Goal: Task Accomplishment & Management: Manage account settings

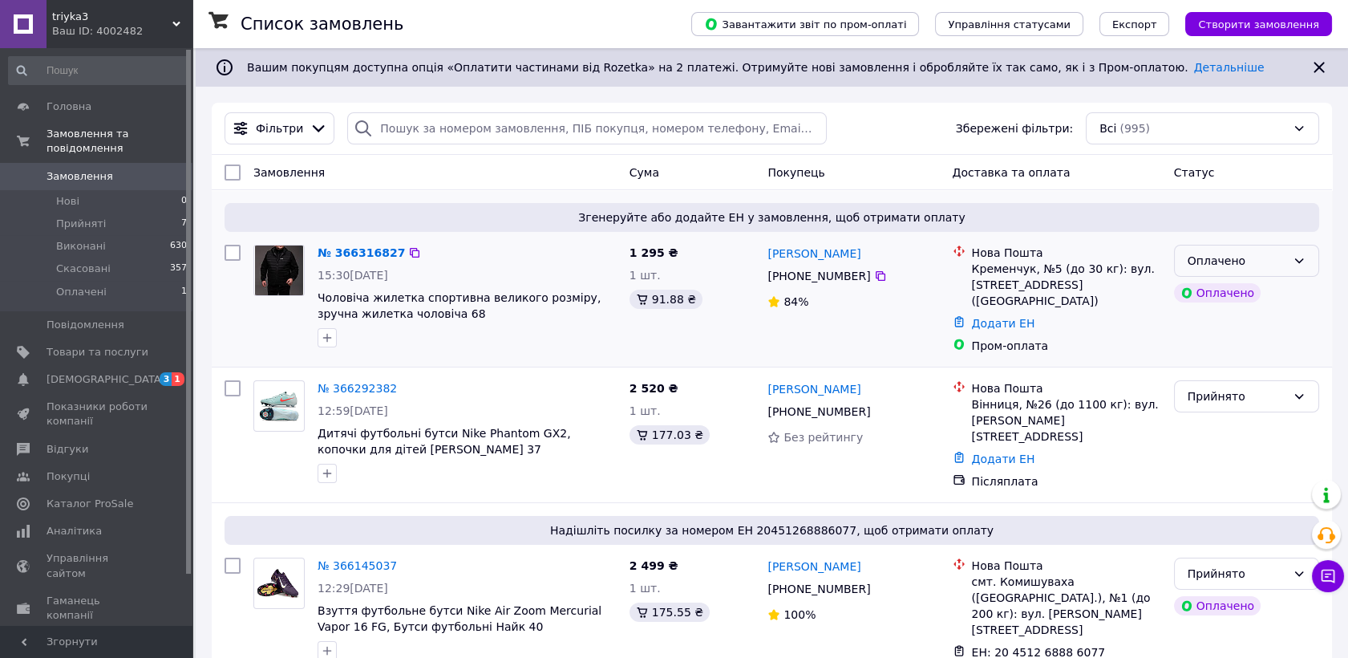
click at [1291, 257] on div "Оплачено" at bounding box center [1246, 261] width 145 height 32
click at [1297, 298] on li "Прийнято" at bounding box center [1247, 295] width 144 height 29
drag, startPoint x: 869, startPoint y: 253, endPoint x: 767, endPoint y: 247, distance: 102.8
click at [767, 247] on div "[PERSON_NAME]" at bounding box center [853, 253] width 175 height 20
copy link "[PERSON_NAME]"
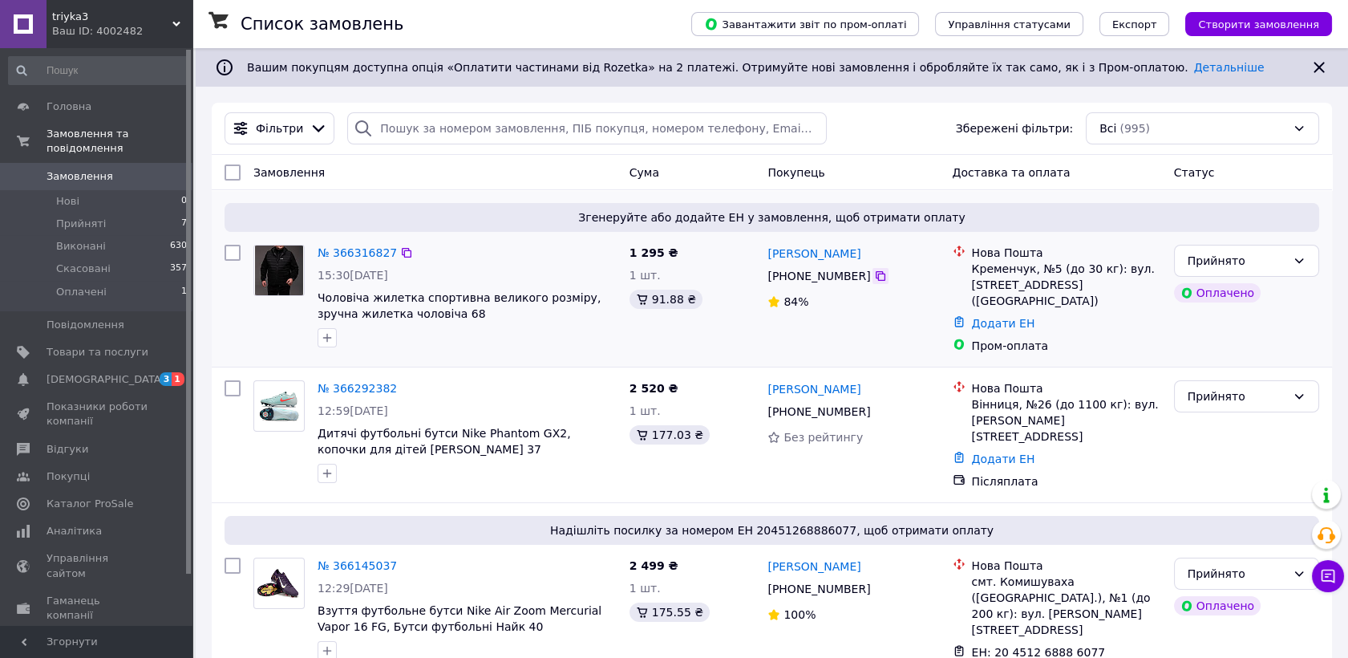
click at [874, 278] on icon at bounding box center [880, 276] width 13 height 13
click at [998, 261] on div "Кременчук, №5 (до 30 кг): вул. [STREET_ADDRESS] ([GEOGRAPHIC_DATA])" at bounding box center [1066, 285] width 189 height 48
drag, startPoint x: 998, startPoint y: 261, endPoint x: 994, endPoint y: 268, distance: 8.3
click at [997, 261] on div "Кременчук, №5 (до 30 кг): вул. [STREET_ADDRESS] ([GEOGRAPHIC_DATA])" at bounding box center [1066, 285] width 189 height 48
copy div "Кременчук"
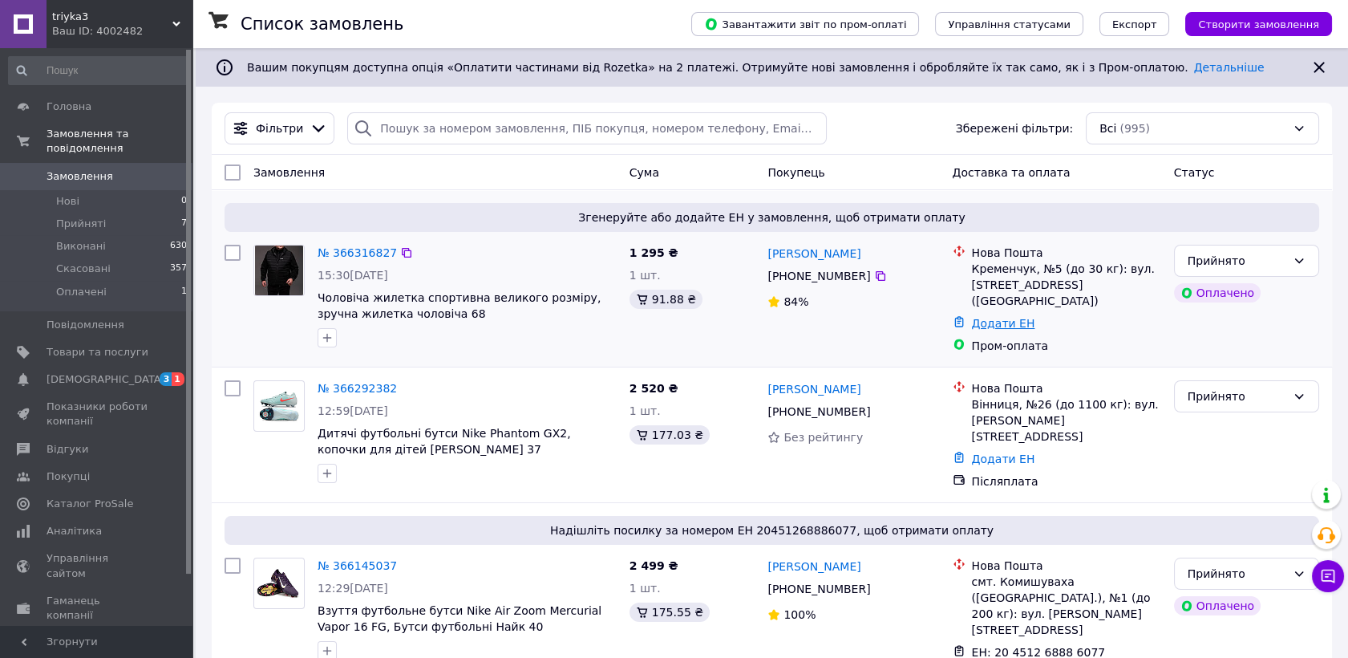
click at [1011, 317] on link "Додати ЕН" at bounding box center [1003, 323] width 63 height 13
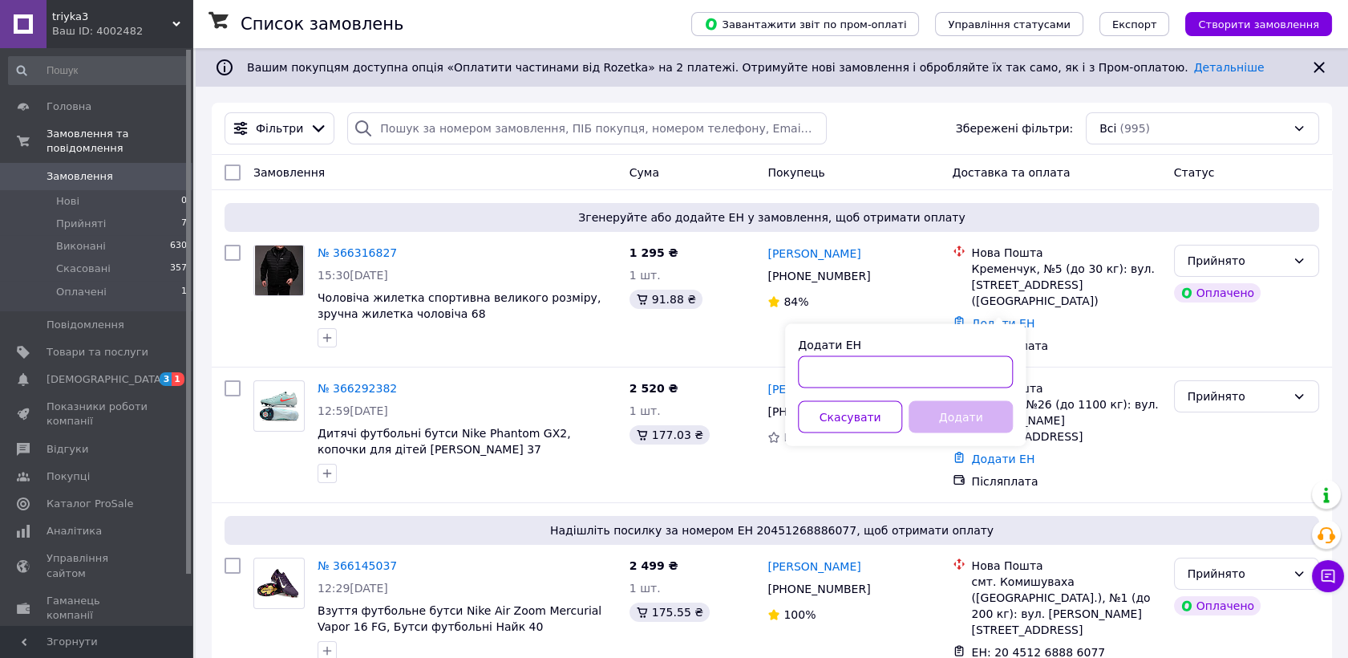
click at [960, 379] on input "Додати ЕН" at bounding box center [905, 372] width 215 height 32
paste input "20451269213918"
type input "20451269213918"
click at [961, 424] on button "Додати" at bounding box center [961, 417] width 104 height 32
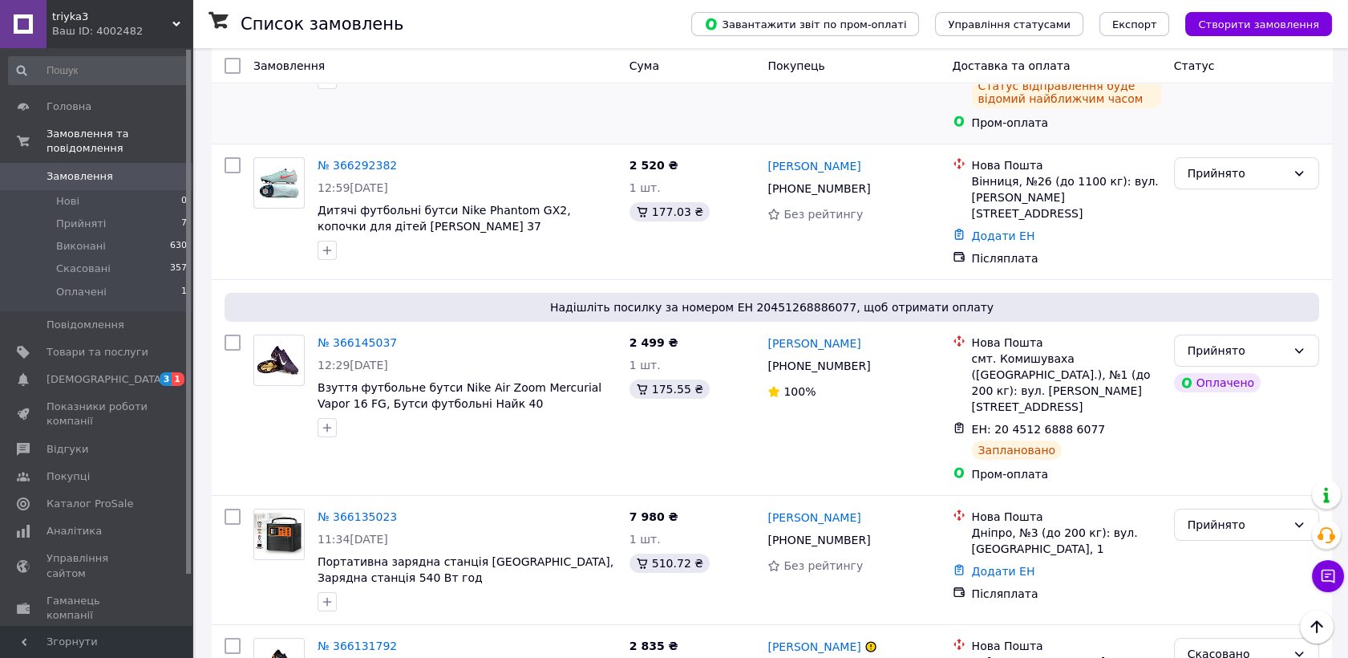
scroll to position [213, 0]
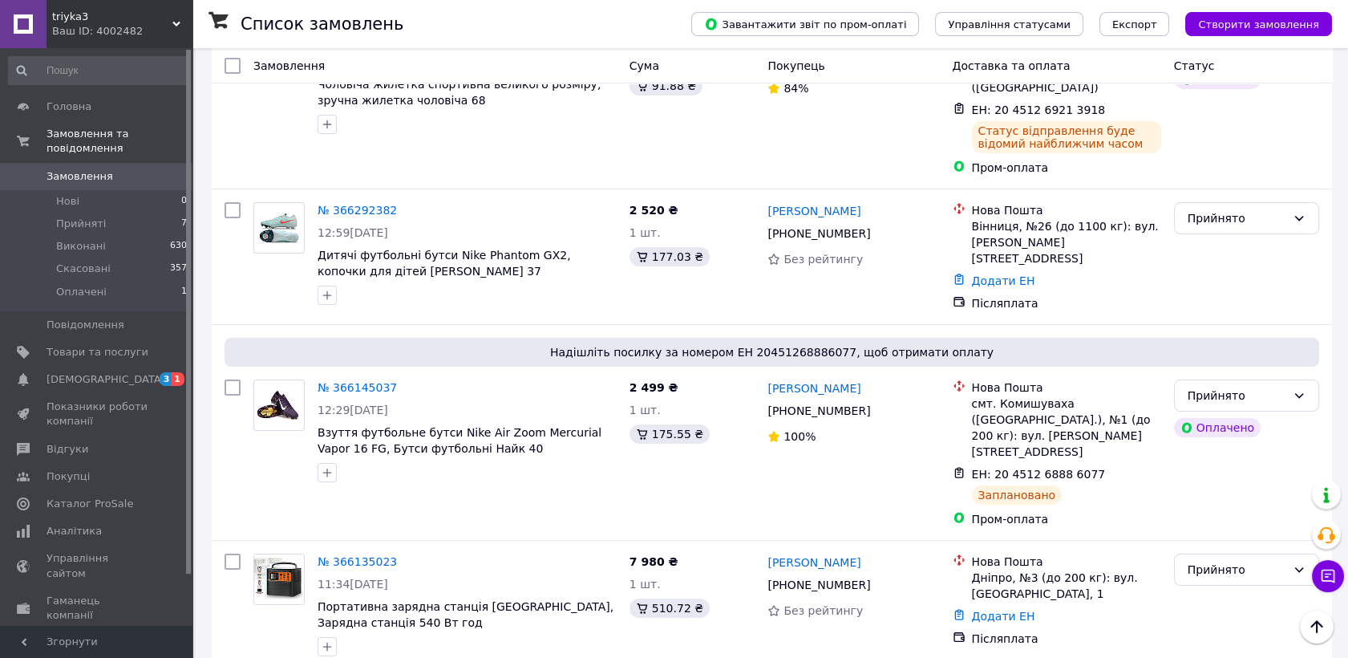
click at [131, 169] on span "Замовлення" at bounding box center [98, 176] width 102 height 14
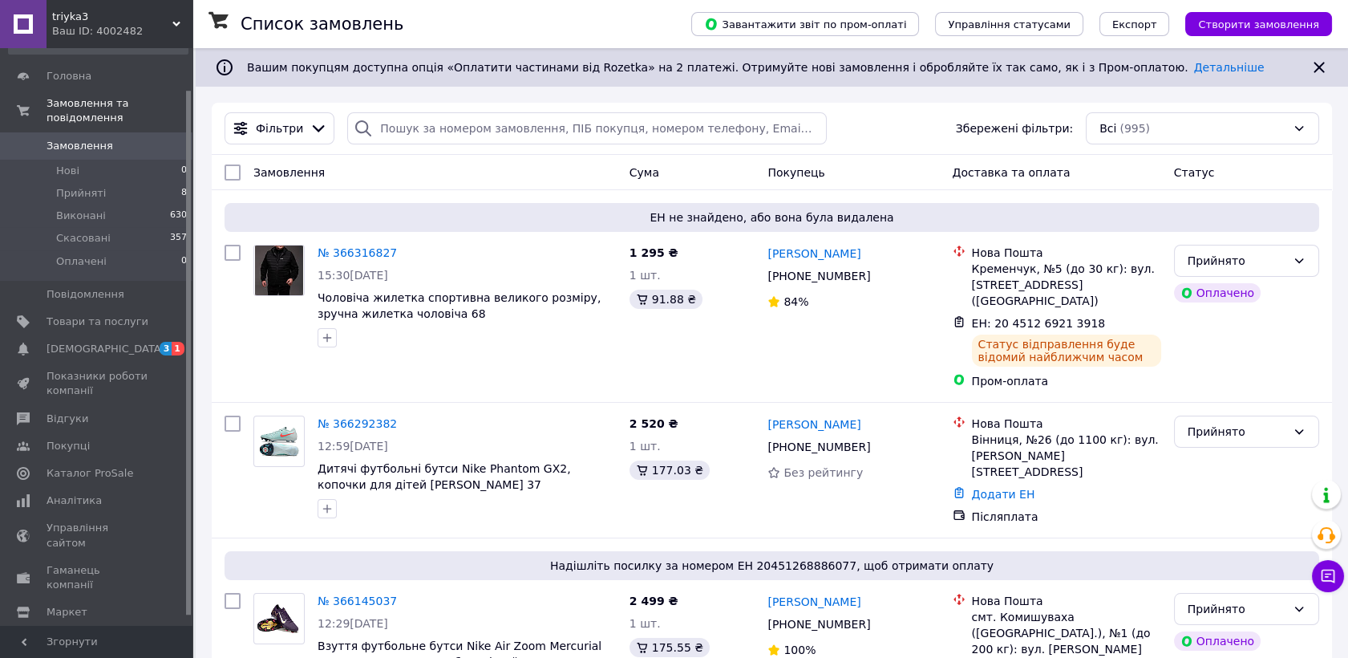
scroll to position [56, 0]
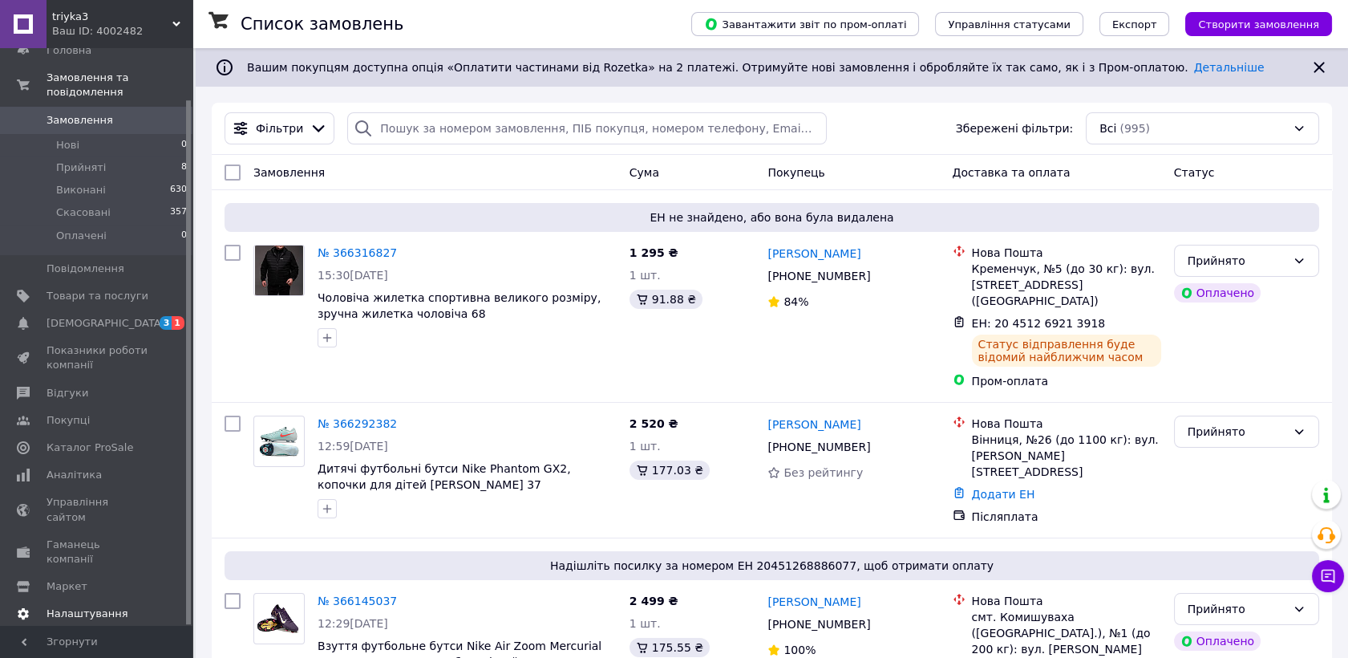
click at [102, 606] on span "Налаштування" at bounding box center [88, 613] width 82 height 14
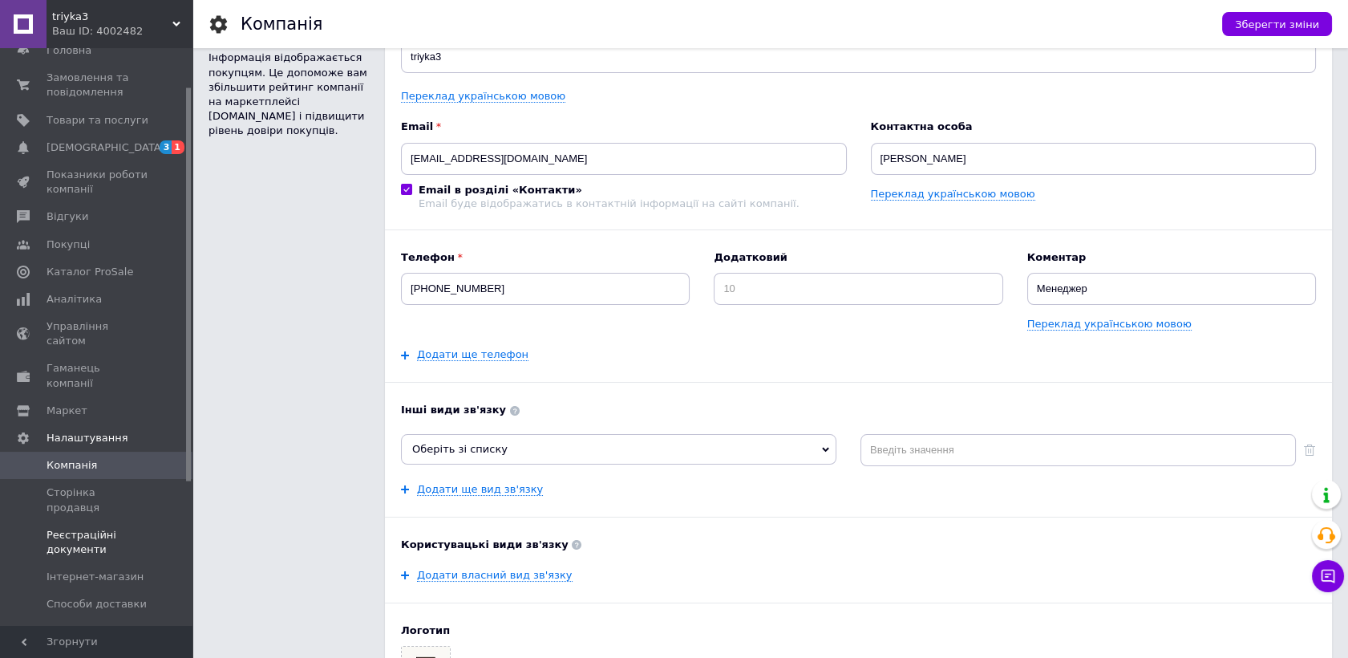
scroll to position [268, 0]
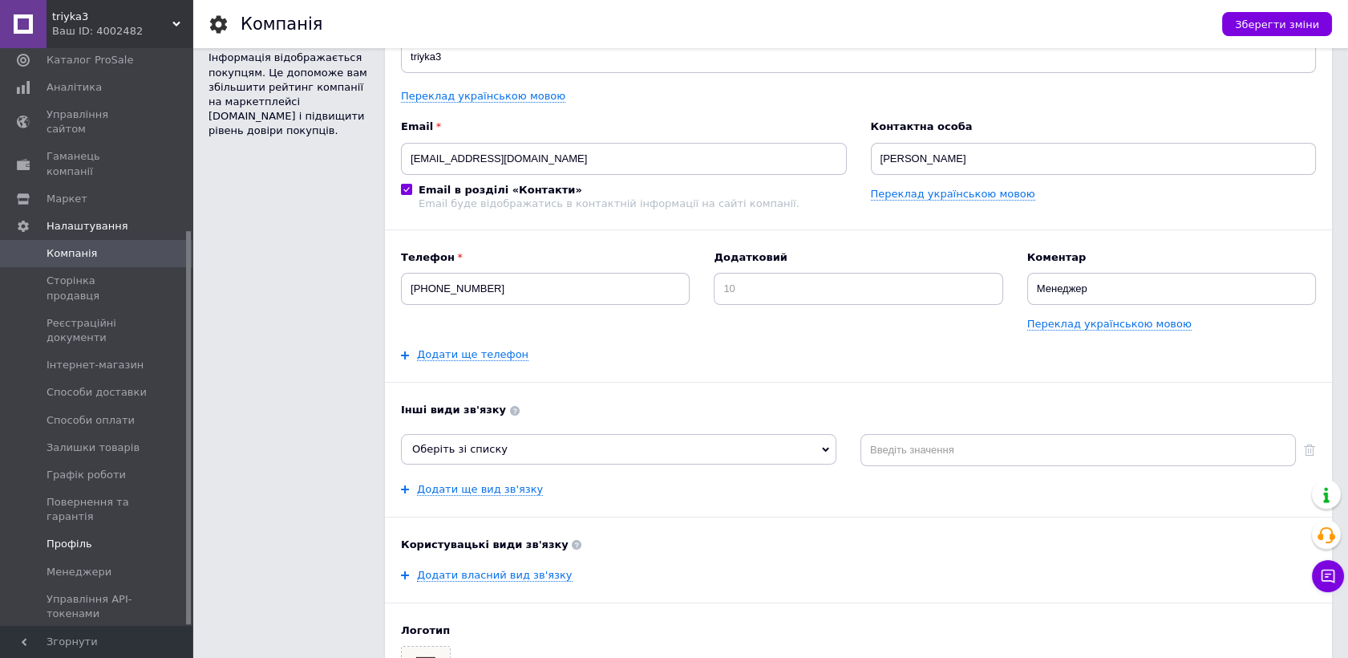
click at [97, 537] on span "Профіль" at bounding box center [98, 544] width 102 height 14
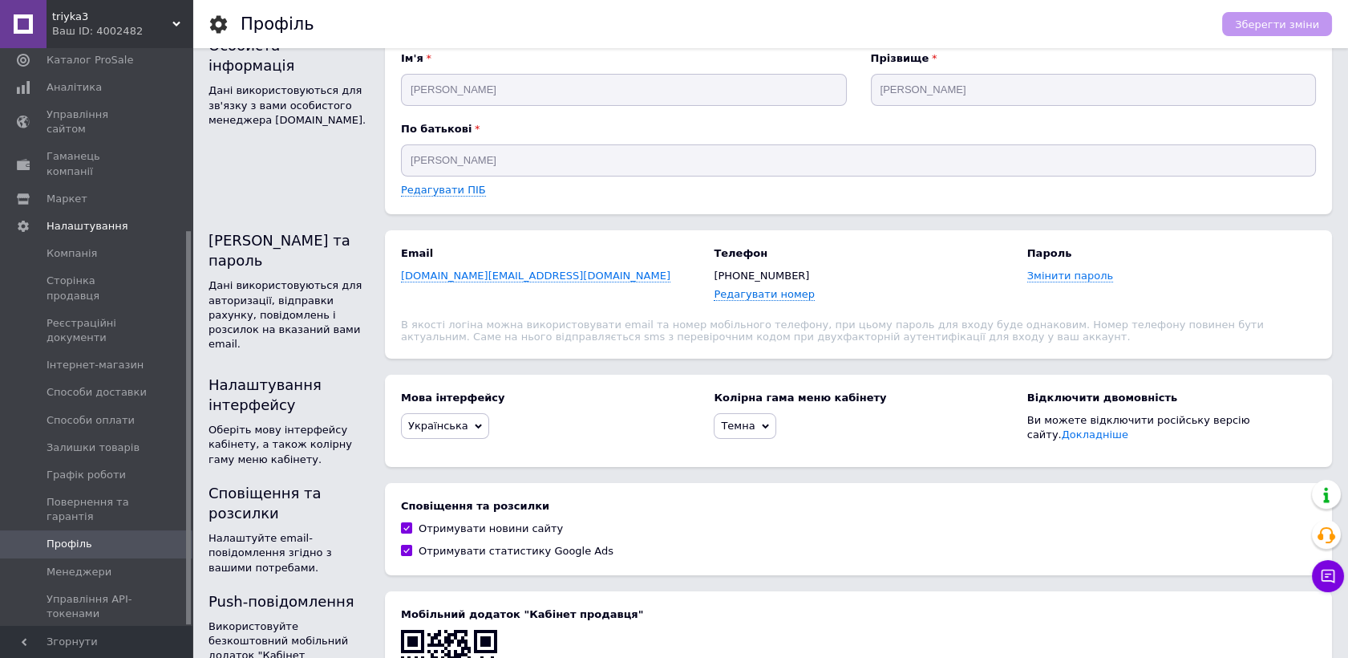
scroll to position [30, 0]
click at [1097, 274] on span "Змінити пароль" at bounding box center [1071, 275] width 87 height 13
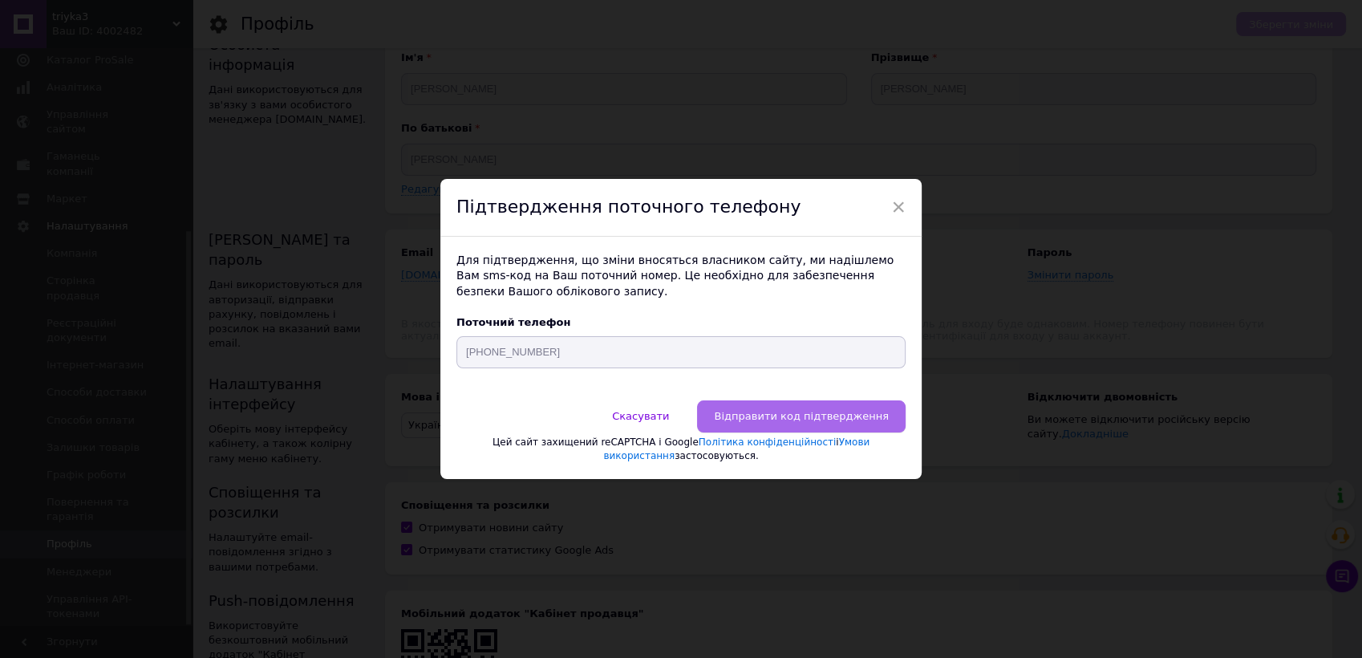
click at [764, 429] on button "Відправити код підтвердження" at bounding box center [801, 416] width 209 height 32
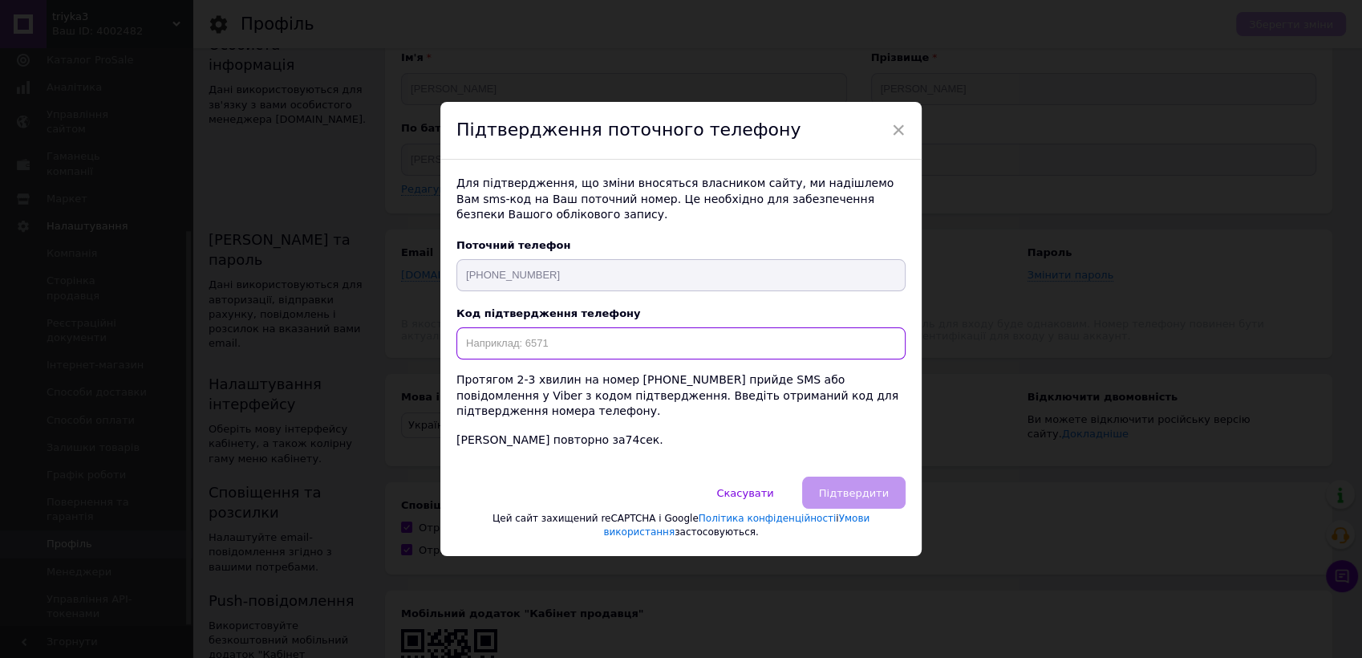
click at [716, 359] on input "text" at bounding box center [680, 343] width 449 height 32
type input "5330"
click at [862, 496] on button "Підтвердити" at bounding box center [853, 492] width 103 height 32
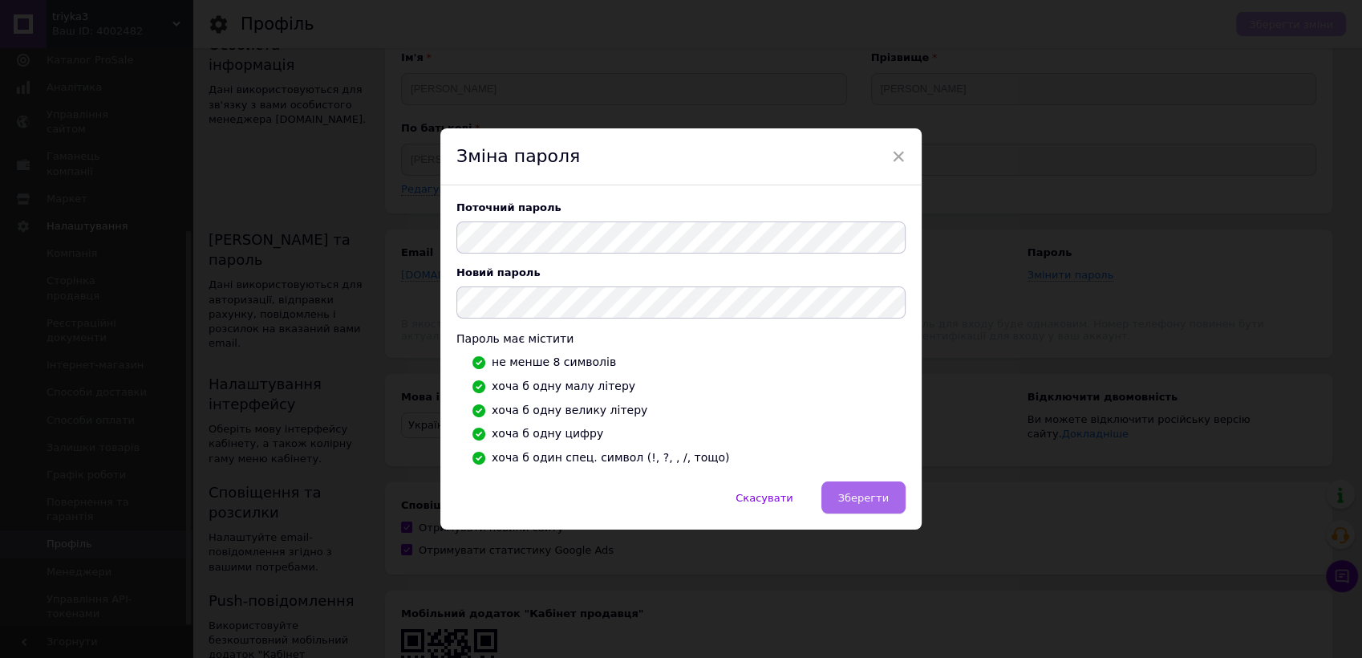
click at [883, 504] on span "Зберегти" at bounding box center [863, 498] width 51 height 12
